Goal: Task Accomplishment & Management: Use online tool/utility

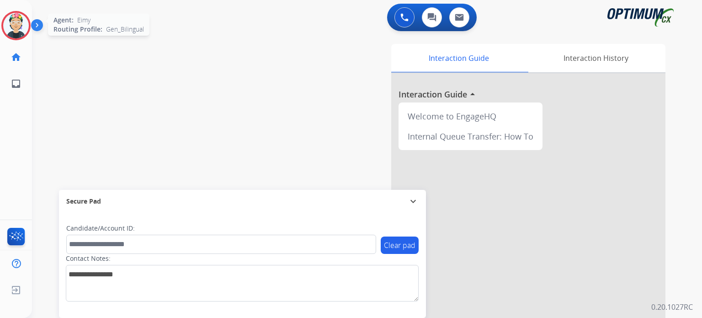
click at [21, 26] on img at bounding box center [16, 26] width 26 height 26
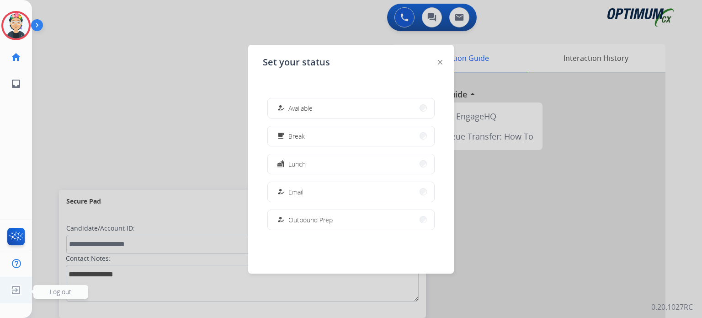
click at [18, 286] on img at bounding box center [16, 289] width 16 height 17
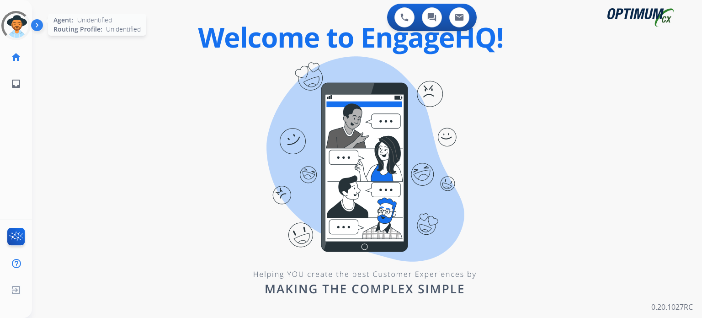
click at [17, 26] on div at bounding box center [15, 25] width 41 height 41
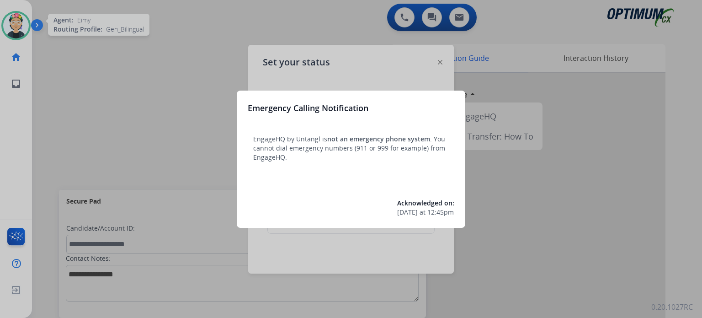
scroll to position [183, 0]
click at [168, 95] on div at bounding box center [351, 159] width 702 height 318
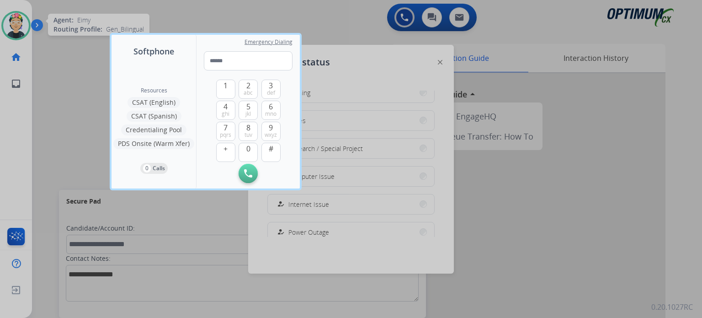
click at [520, 220] on div at bounding box center [351, 159] width 702 height 318
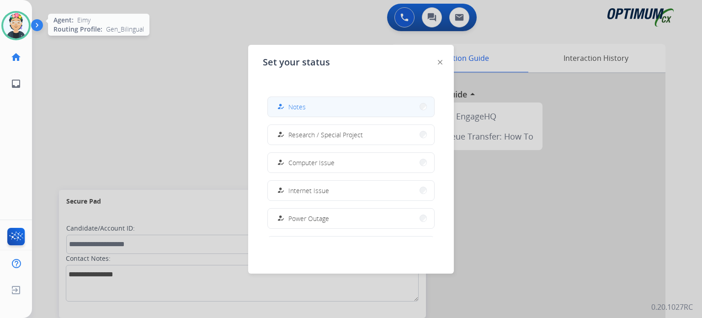
scroll to position [182, 0]
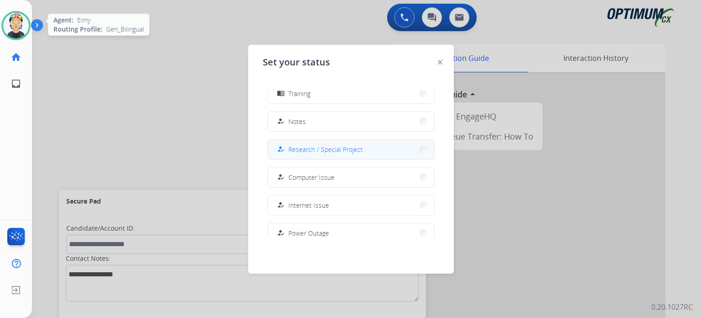
click at [324, 146] on span "Research / Special Project" at bounding box center [325, 149] width 74 height 10
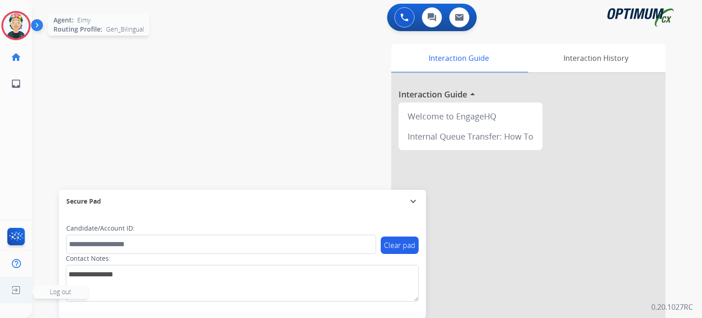
click at [14, 286] on img at bounding box center [16, 289] width 16 height 17
click at [45, 297] on span "Log out" at bounding box center [60, 292] width 55 height 14
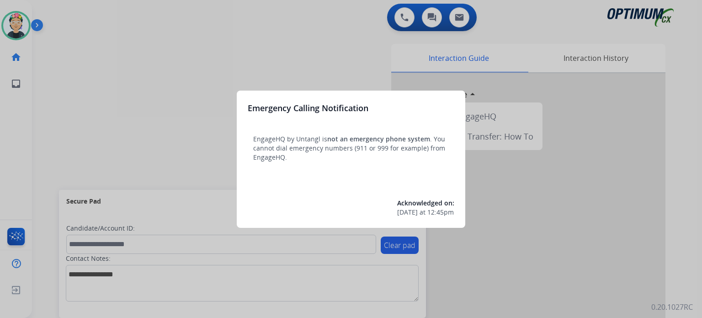
click at [154, 89] on div at bounding box center [351, 159] width 702 height 318
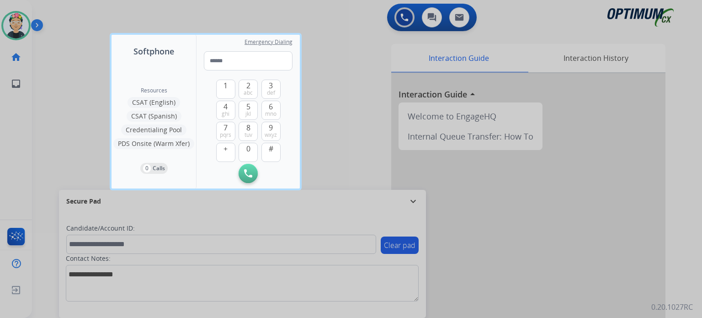
click at [71, 49] on div at bounding box center [351, 159] width 702 height 318
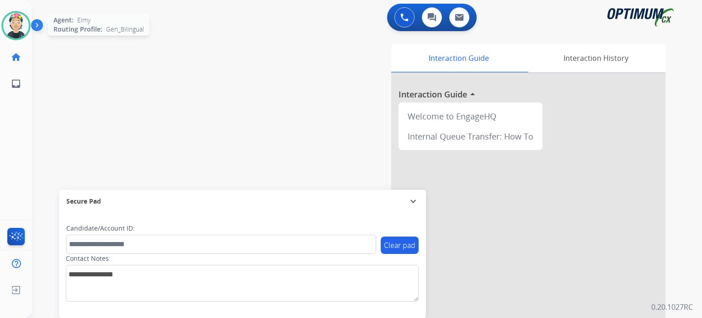
click at [10, 28] on img at bounding box center [16, 26] width 26 height 26
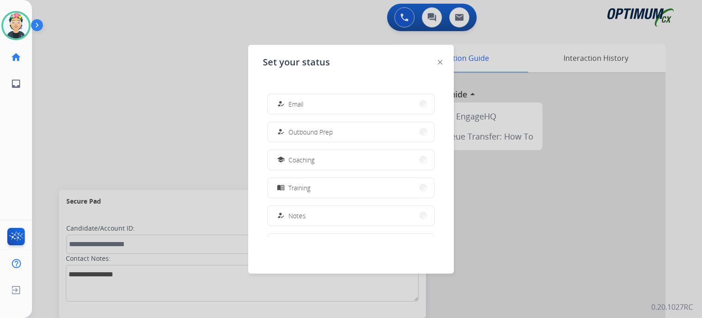
scroll to position [228, 0]
click at [325, 108] on button "how_to_reg Research / Special Project" at bounding box center [351, 104] width 166 height 20
